Goal: Task Accomplishment & Management: Manage account settings

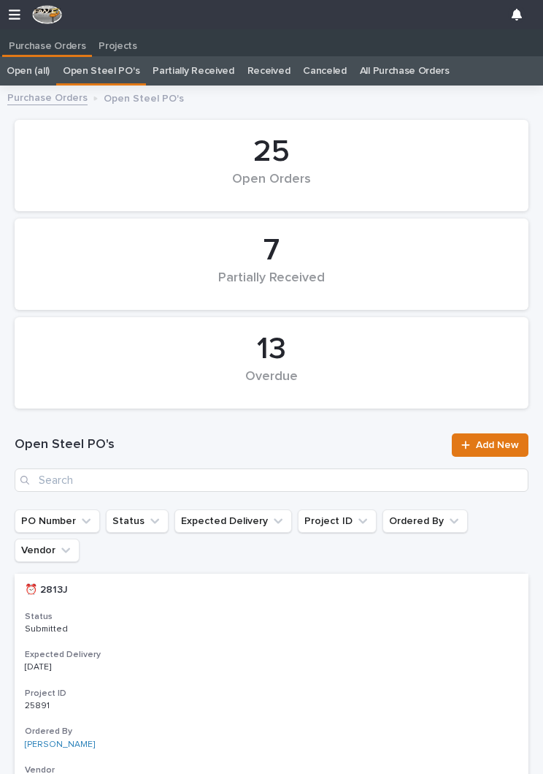
scroll to position [0, 7]
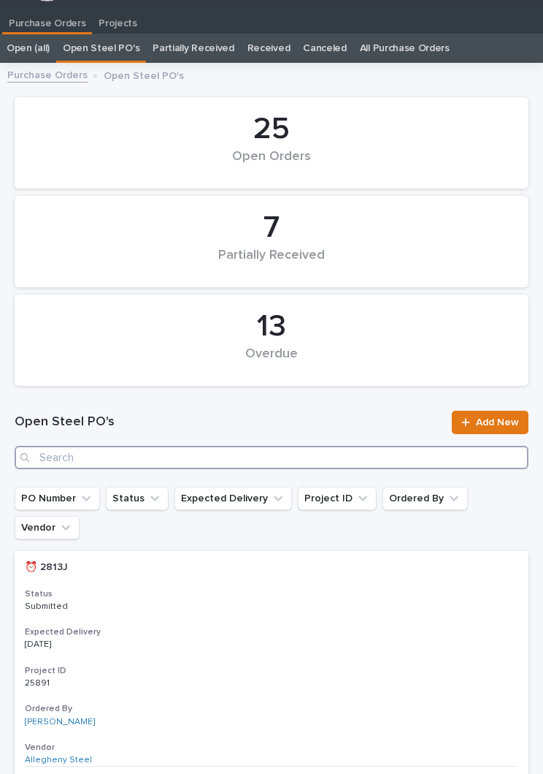
click at [258, 464] on input "Search" at bounding box center [272, 457] width 514 height 23
click at [232, 455] on input "Search" at bounding box center [272, 457] width 514 height 23
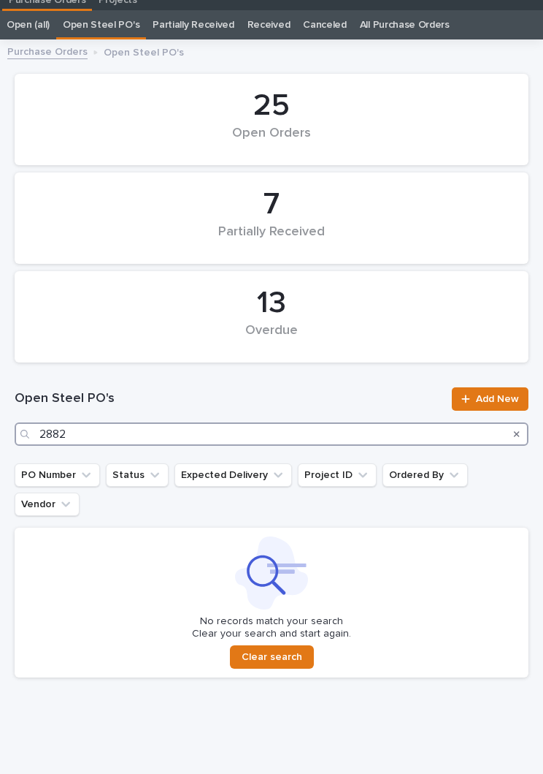
scroll to position [45, 0]
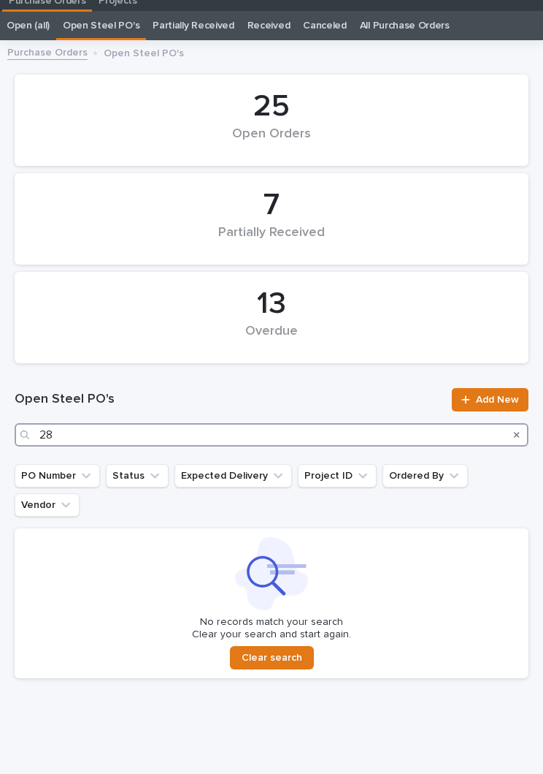
type input "2"
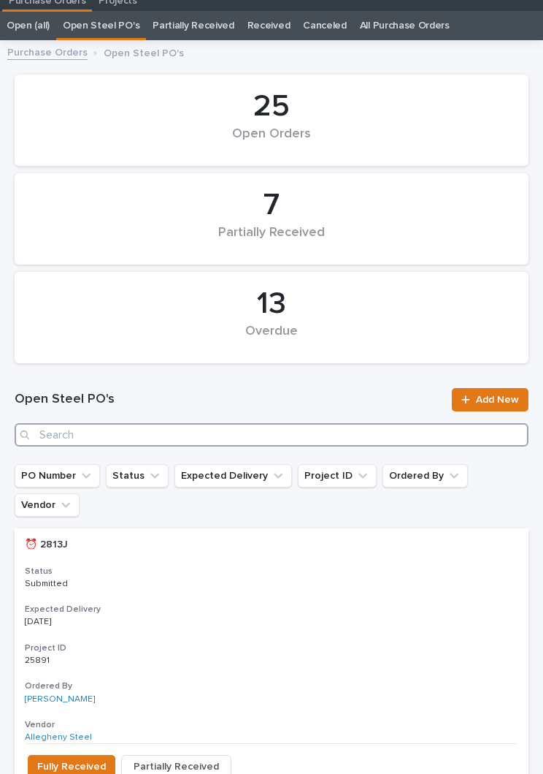
scroll to position [23, 0]
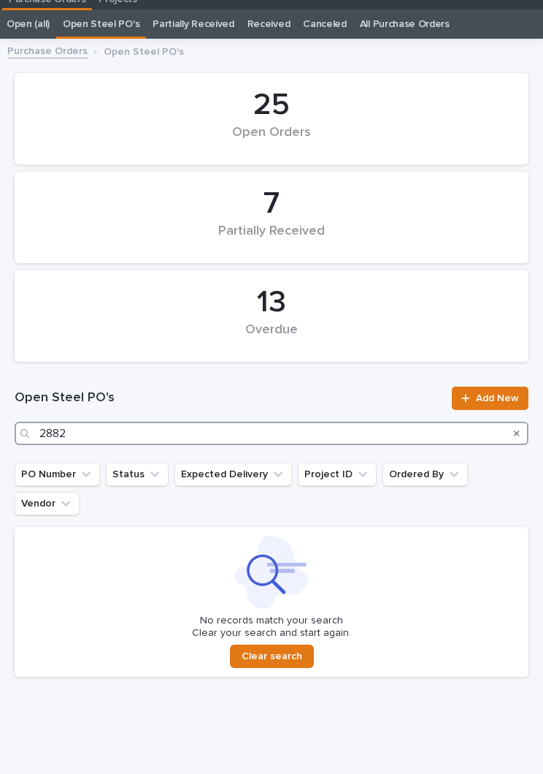
scroll to position [45, 0]
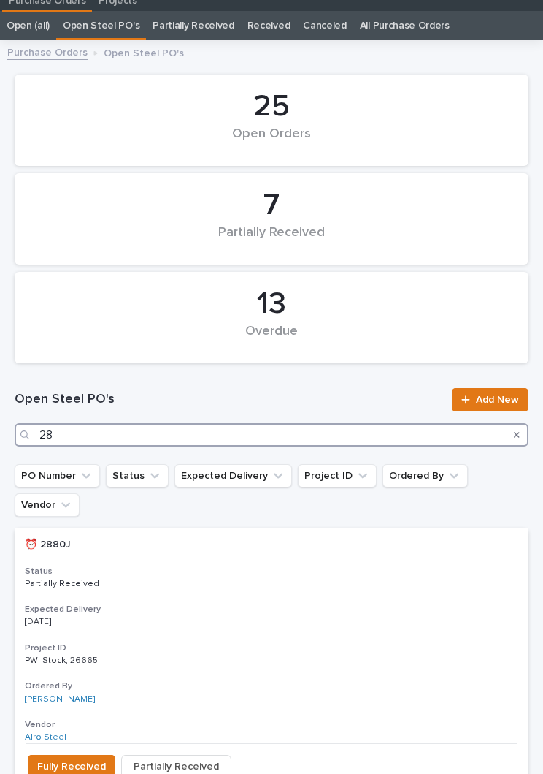
type input "2"
click at [231, 436] on input "Search" at bounding box center [272, 434] width 514 height 23
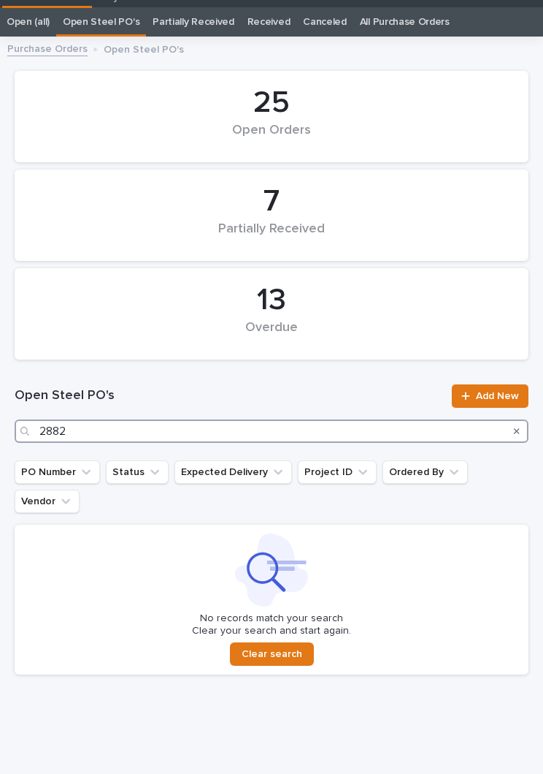
scroll to position [45, 0]
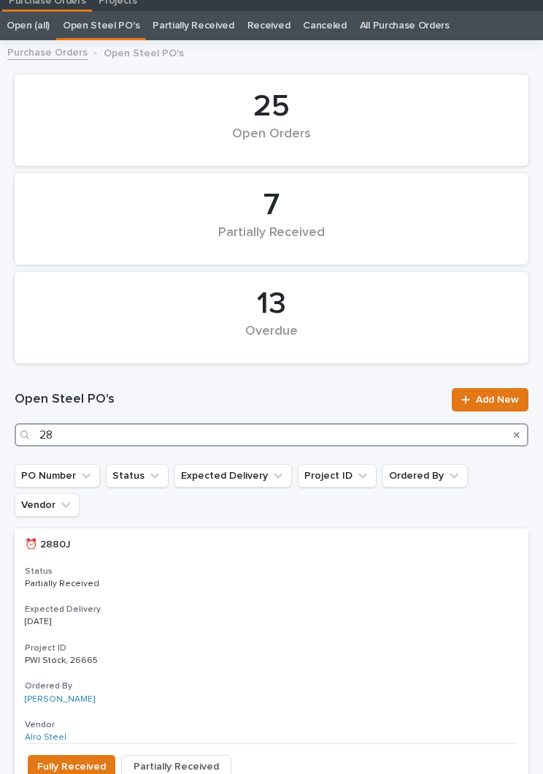
type input "2"
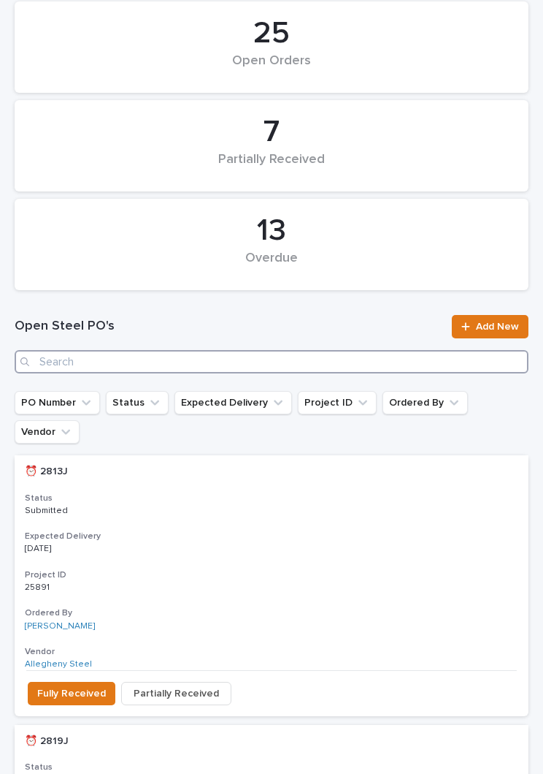
scroll to position [118, 0]
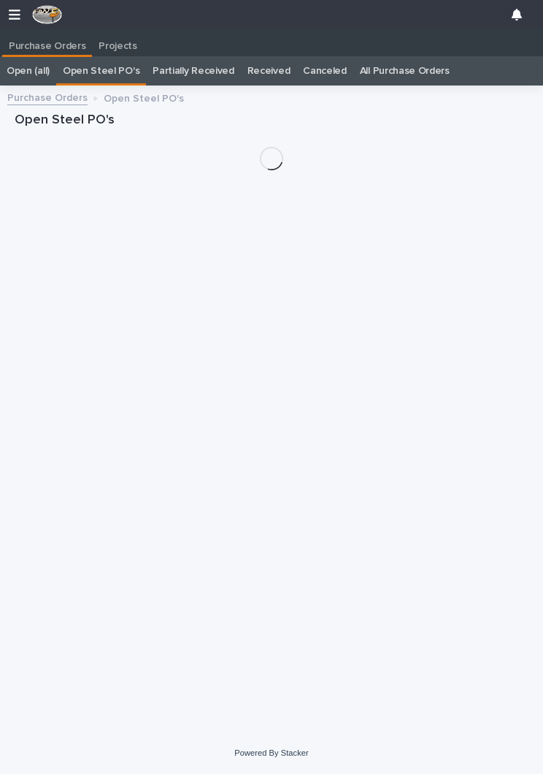
scroll to position [23, 0]
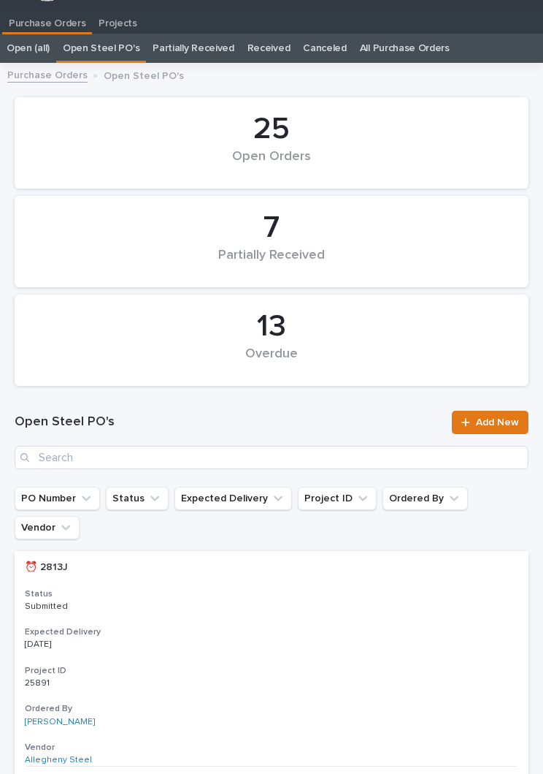
click at [27, 42] on link "Open (all)" at bounding box center [28, 48] width 43 height 29
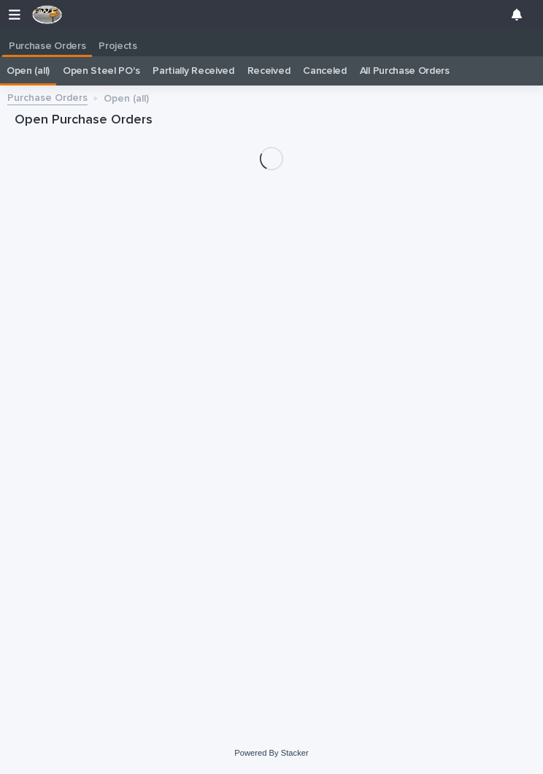
scroll to position [23, 0]
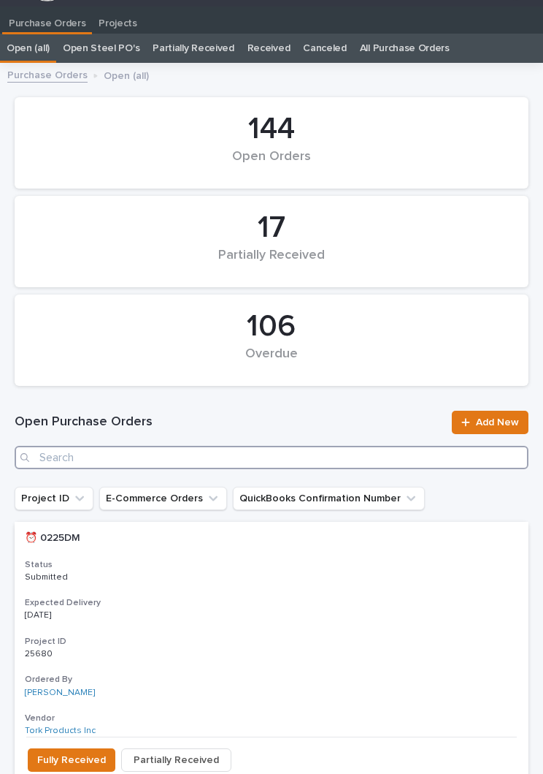
click at [336, 467] on input "Search" at bounding box center [272, 457] width 514 height 23
type input "2882"
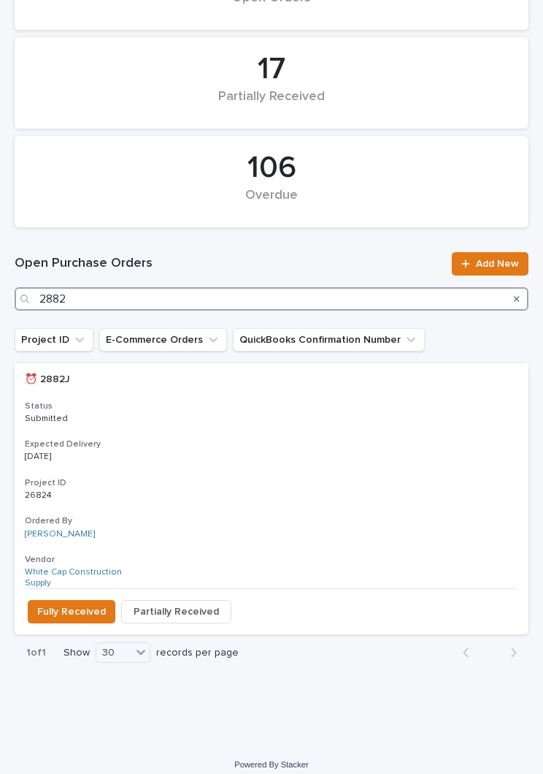
scroll to position [179, 0]
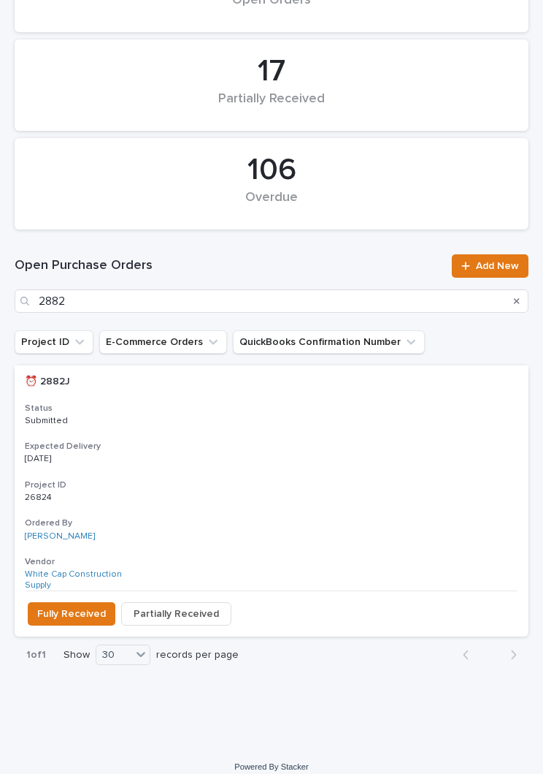
click at [264, 447] on h3 "Expected Delivery" at bounding box center [272, 446] width 494 height 12
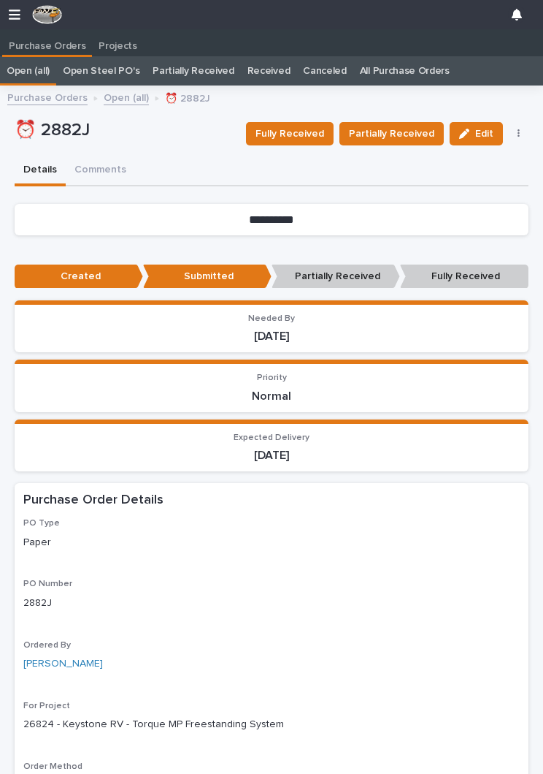
click at [318, 129] on span "Fully Received" at bounding box center [290, 134] width 69 height 18
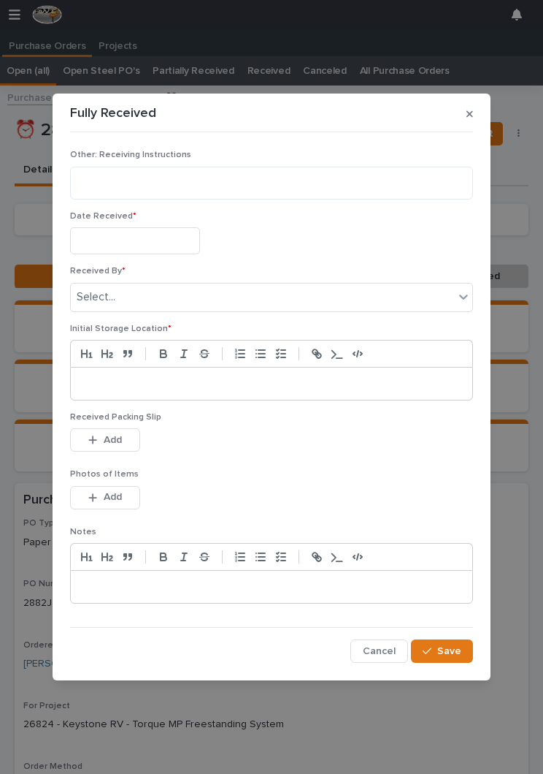
click at [161, 235] on input "text" at bounding box center [135, 240] width 130 height 27
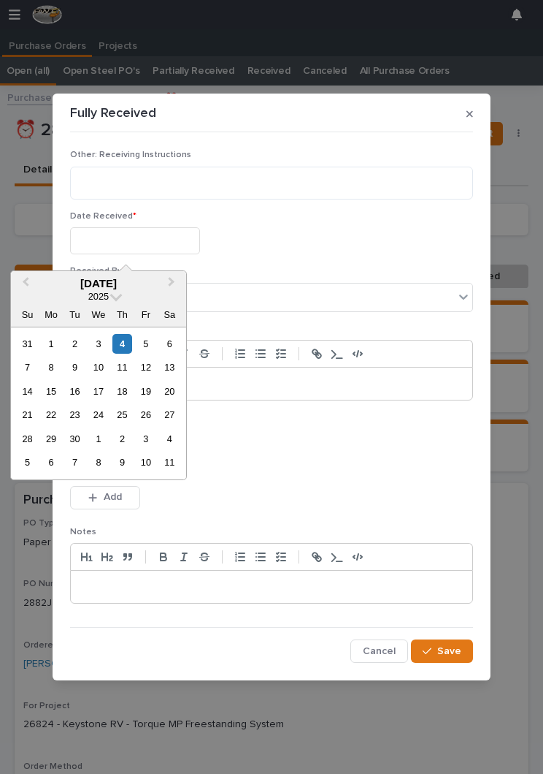
click at [131, 332] on div "31 1 2 3 4 5 6" at bounding box center [98, 343] width 166 height 23
click at [140, 335] on div "5" at bounding box center [146, 344] width 20 height 20
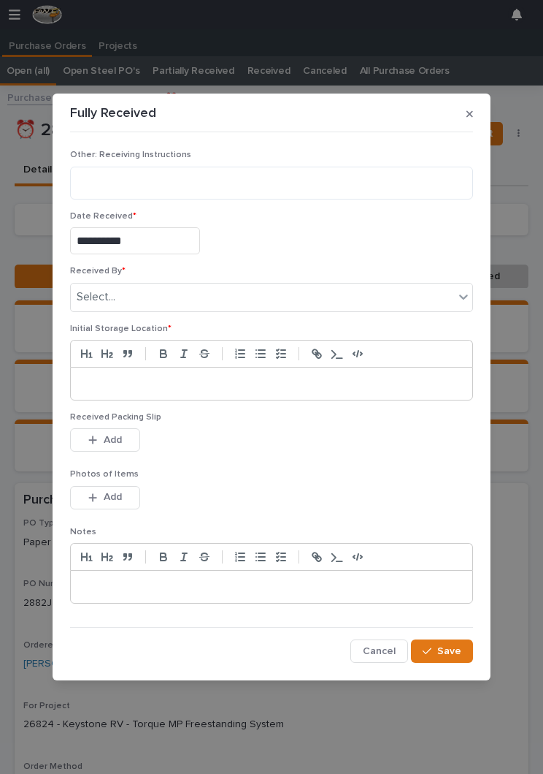
click at [168, 238] on input "**********" at bounding box center [135, 240] width 130 height 27
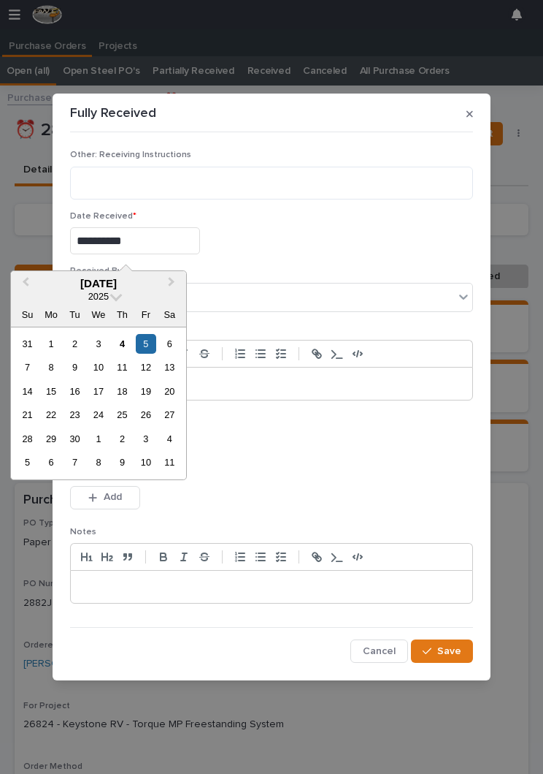
click at [105, 335] on div "3" at bounding box center [98, 344] width 20 height 20
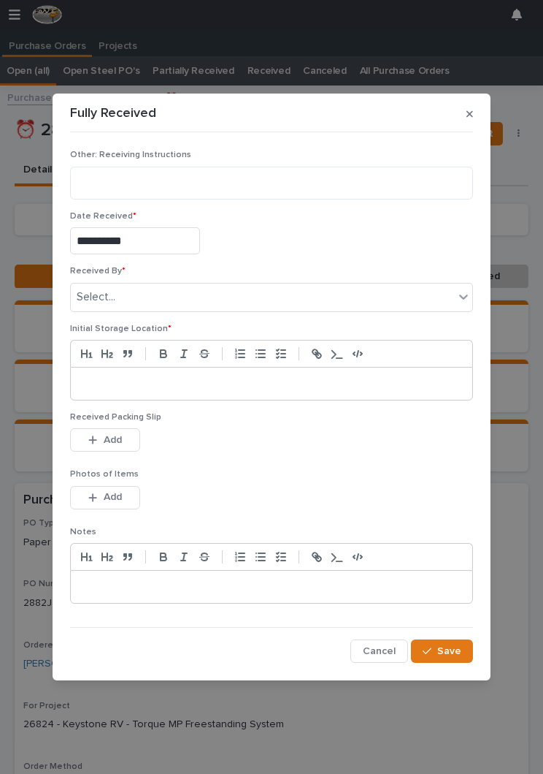
type input "**********"
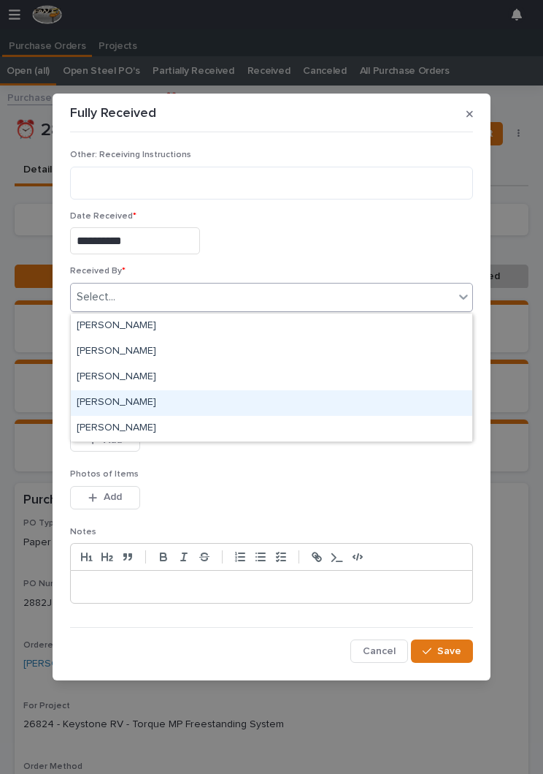
click at [166, 408] on div "Jason Bradburn" at bounding box center [272, 403] width 402 height 26
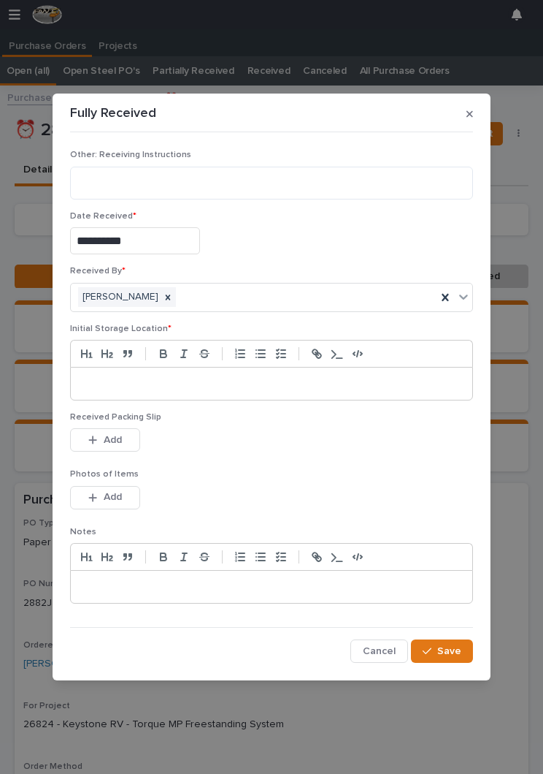
click at [227, 376] on div at bounding box center [272, 383] width 402 height 32
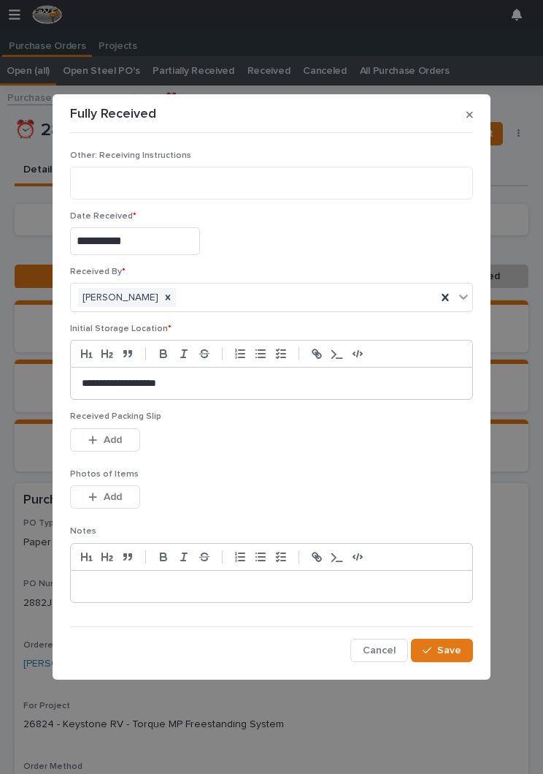
click at [311, 462] on div "Received Packing Slip This file cannot be opened Download File Add" at bounding box center [271, 439] width 403 height 57
click at [126, 439] on button "Add" at bounding box center [105, 439] width 70 height 23
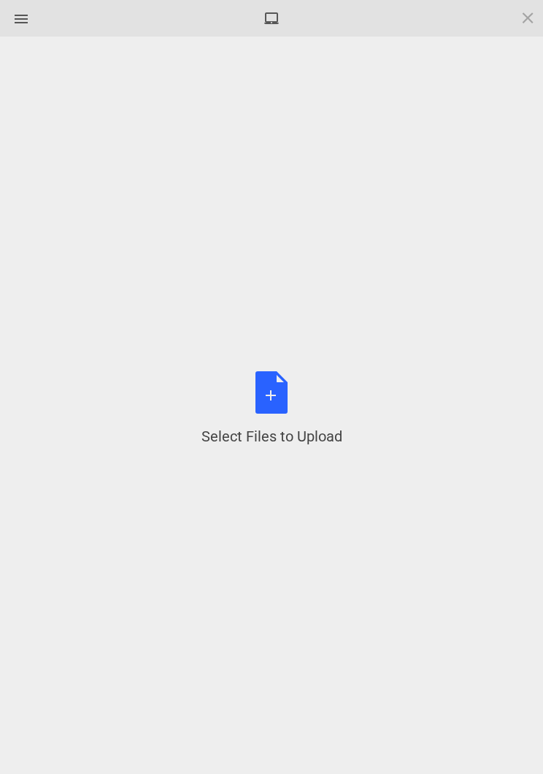
click at [286, 390] on div "Select Files to Upload or Drag and Drop, Copy and Paste Files" at bounding box center [272, 408] width 141 height 75
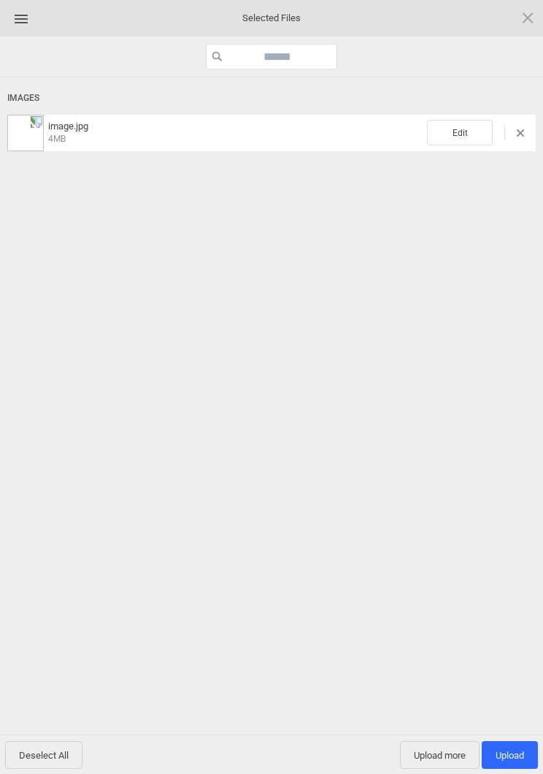
click at [471, 142] on span "Edit" at bounding box center [460, 133] width 66 height 26
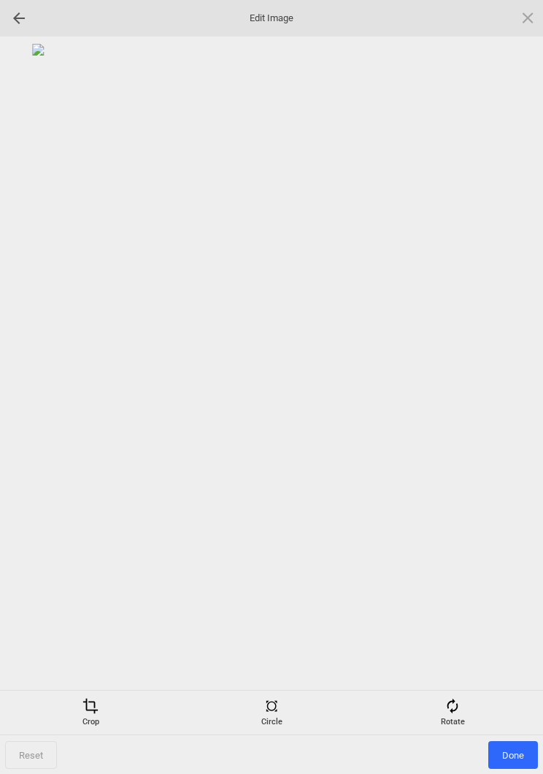
click at [464, 708] on div "Rotate" at bounding box center [453, 712] width 174 height 29
click at [526, 377] on div at bounding box center [510, 387] width 37 height 37
click at [525, 376] on div at bounding box center [510, 387] width 37 height 37
click at [524, 388] on div at bounding box center [510, 387] width 37 height 37
click at [511, 388] on div at bounding box center [510, 387] width 37 height 37
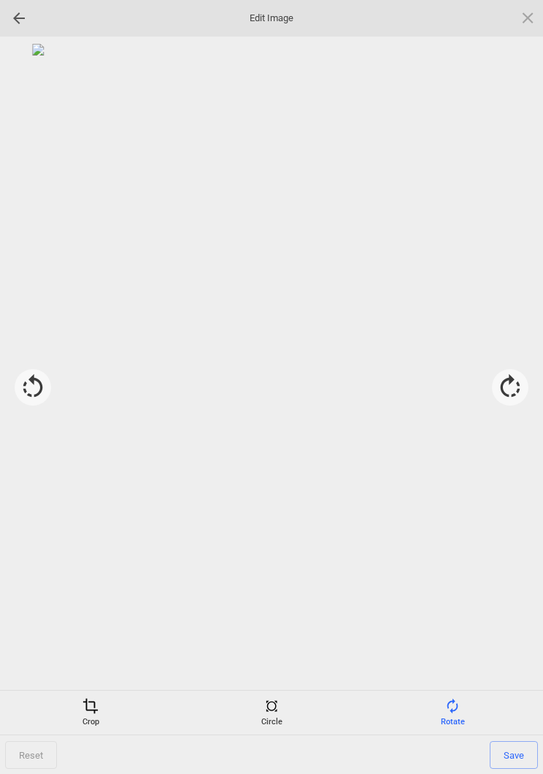
click at [511, 754] on span "Save" at bounding box center [514, 755] width 48 height 28
click at [501, 759] on span "Done" at bounding box center [514, 755] width 50 height 28
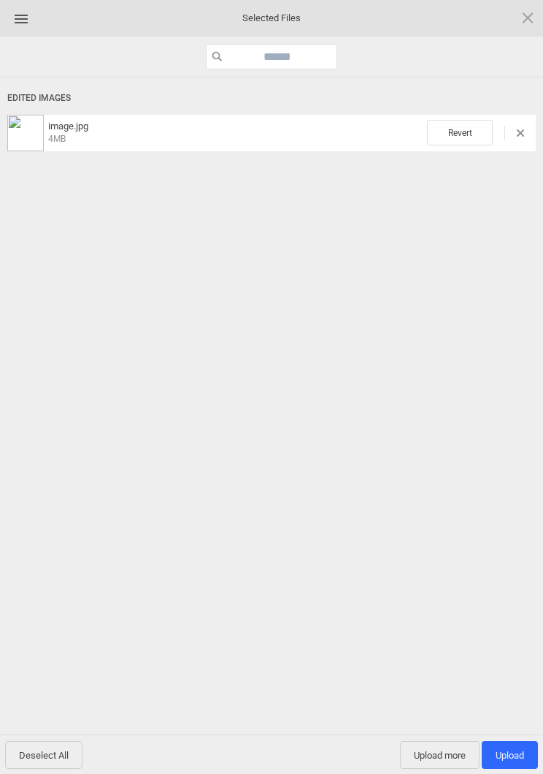
click at [513, 741] on span "Upload 1" at bounding box center [510, 755] width 56 height 28
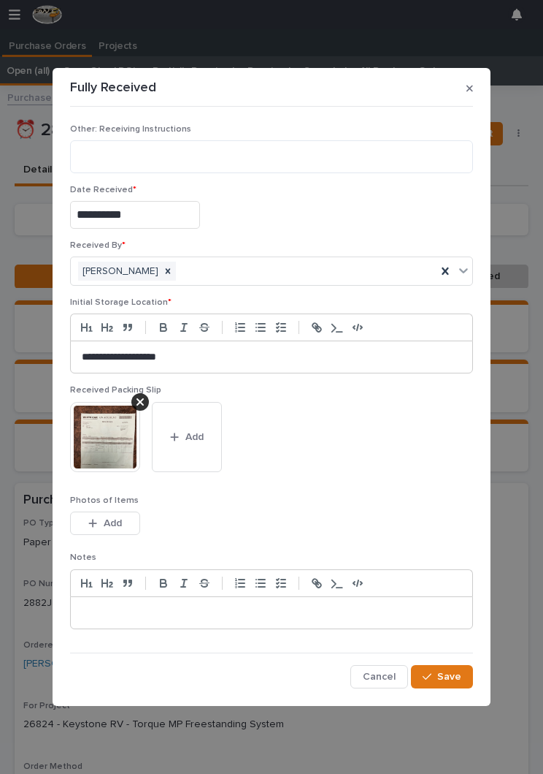
click at [448, 682] on button "Save" at bounding box center [442, 676] width 62 height 23
